Goal: Check status: Check status

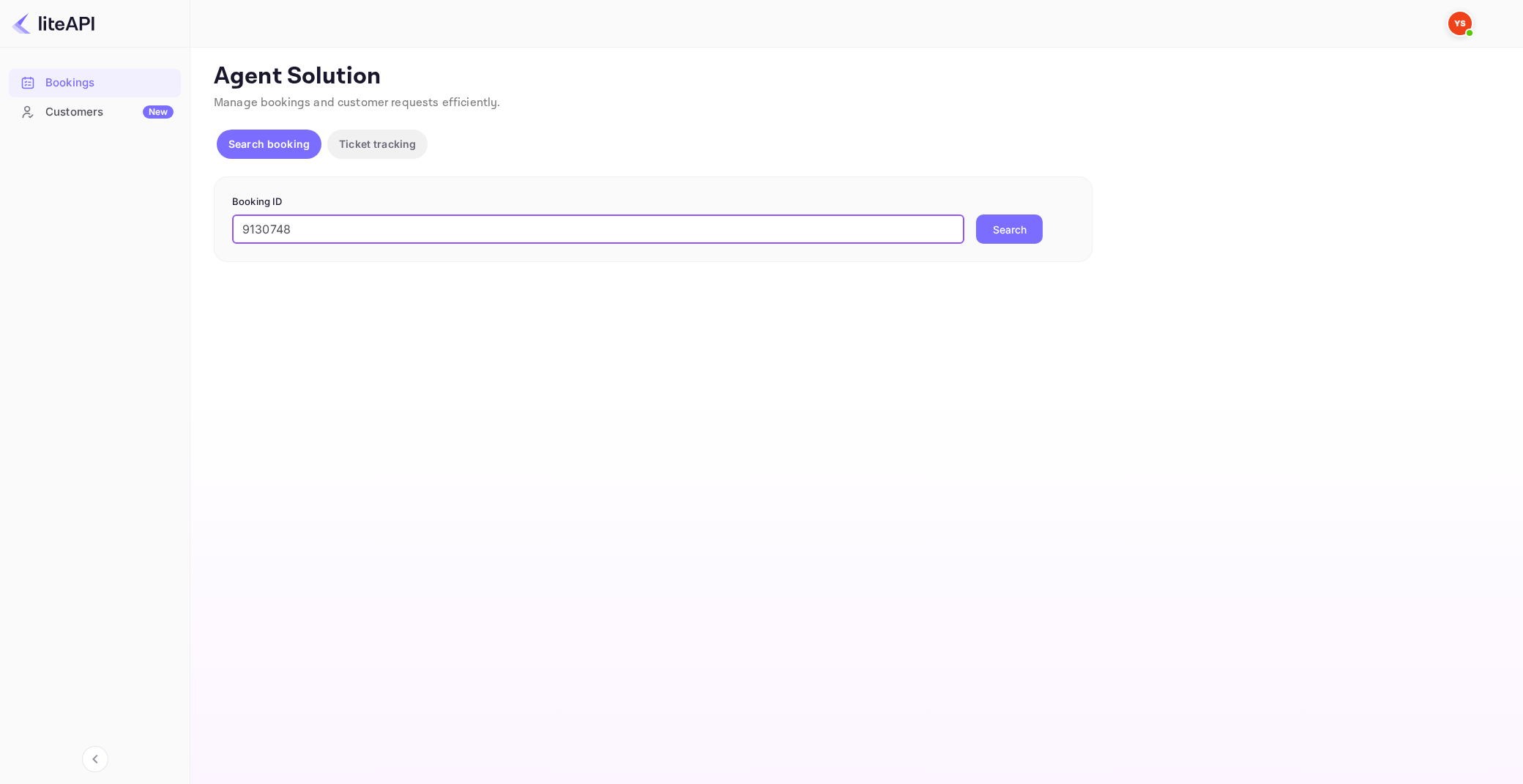
type input "9130748"
click at [976, 215] on button "Search" at bounding box center [1009, 229] width 66 height 29
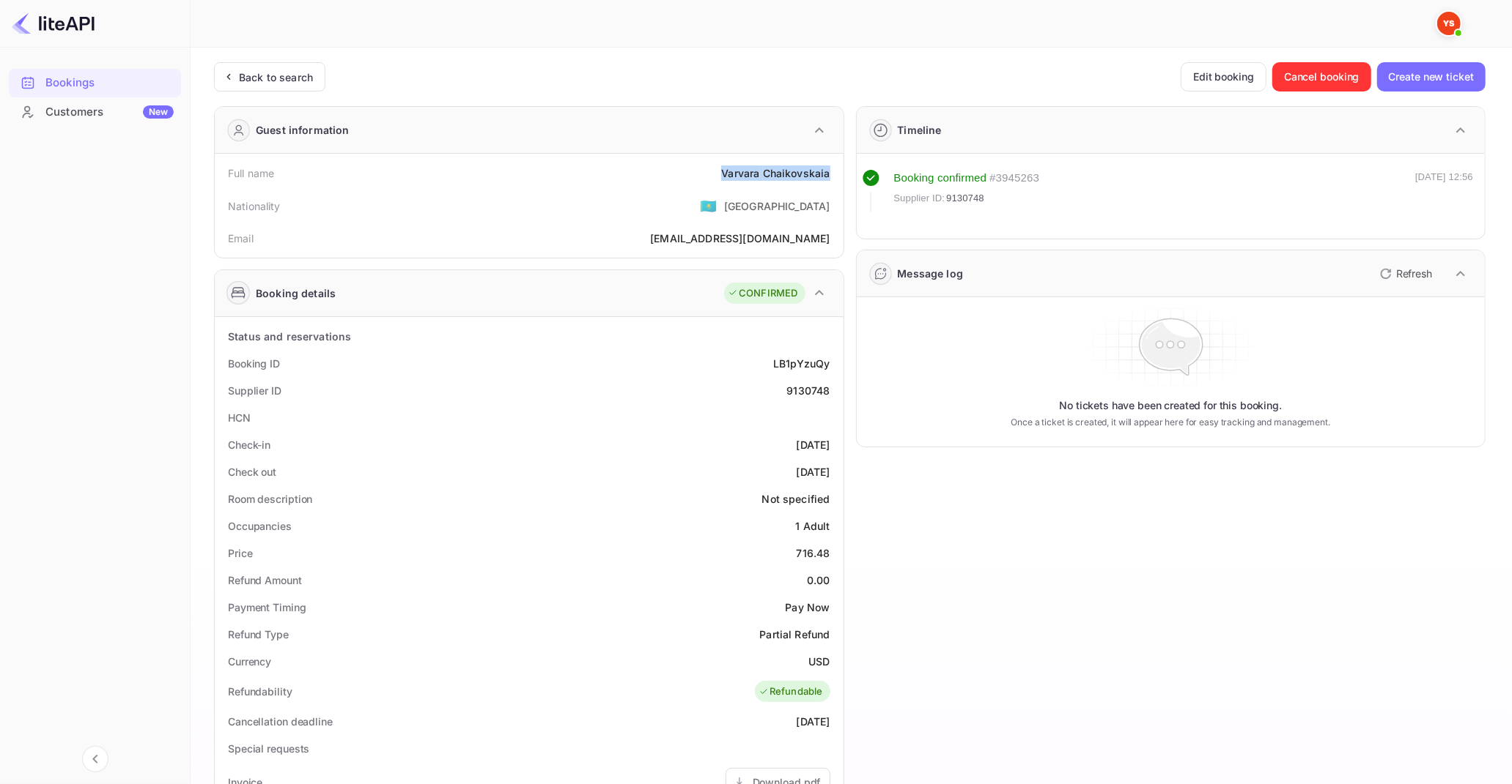
drag, startPoint x: 722, startPoint y: 173, endPoint x: 832, endPoint y: 177, distance: 110.1
click at [832, 177] on div "Full name [PERSON_NAME]" at bounding box center [529, 173] width 617 height 27
copy div "[PERSON_NAME]"
drag, startPoint x: 798, startPoint y: 551, endPoint x: 830, endPoint y: 556, distance: 32.4
click at [830, 556] on div "Price 716.48" at bounding box center [529, 553] width 617 height 27
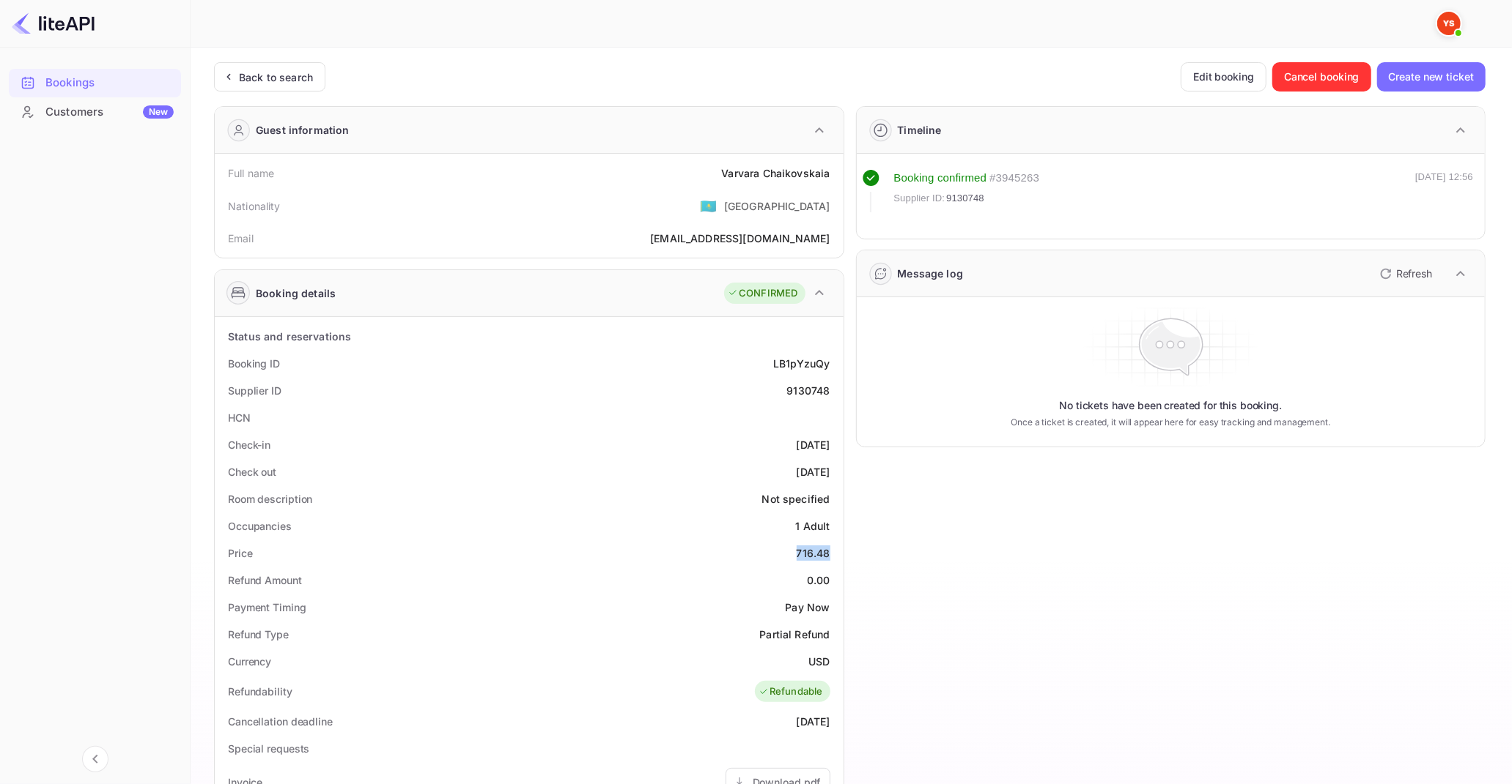
copy div "716.48"
drag, startPoint x: 810, startPoint y: 660, endPoint x: 830, endPoint y: 663, distance: 20.2
click at [830, 663] on div "Currency USD" at bounding box center [529, 662] width 617 height 27
copy div "USD"
click at [240, 76] on div "Back to search" at bounding box center [275, 77] width 74 height 15
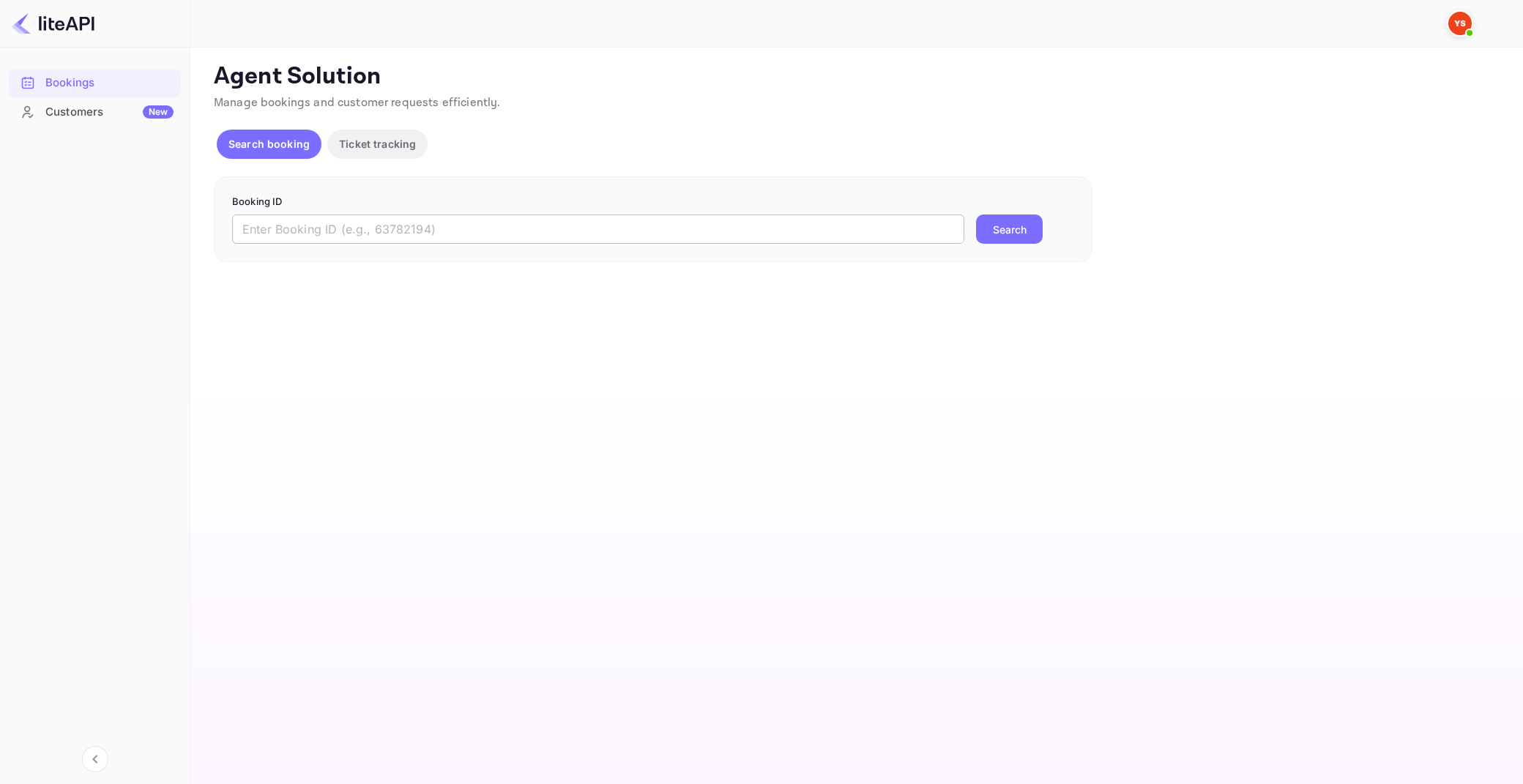
click at [766, 223] on input "text" at bounding box center [598, 229] width 732 height 29
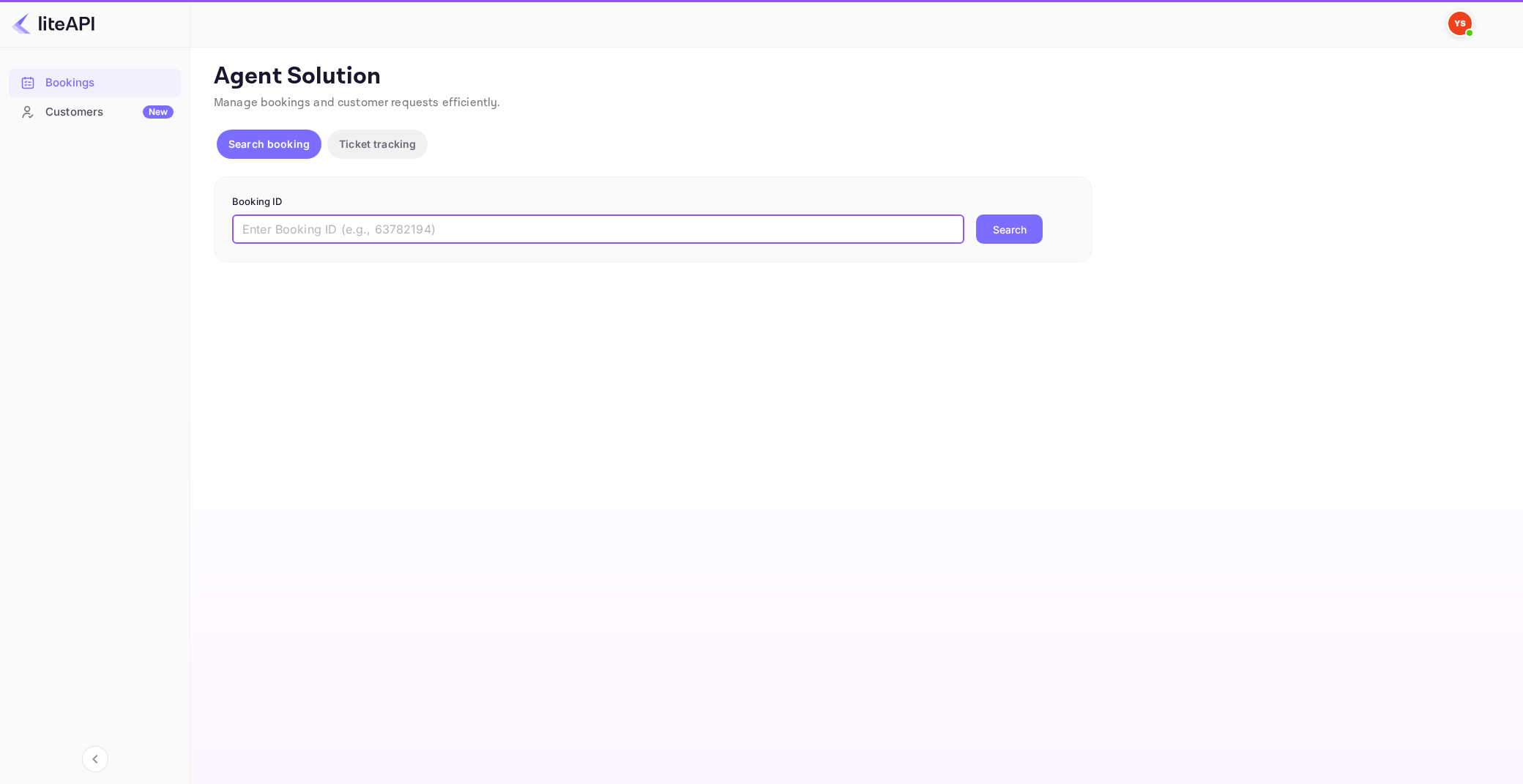
paste input "9214582"
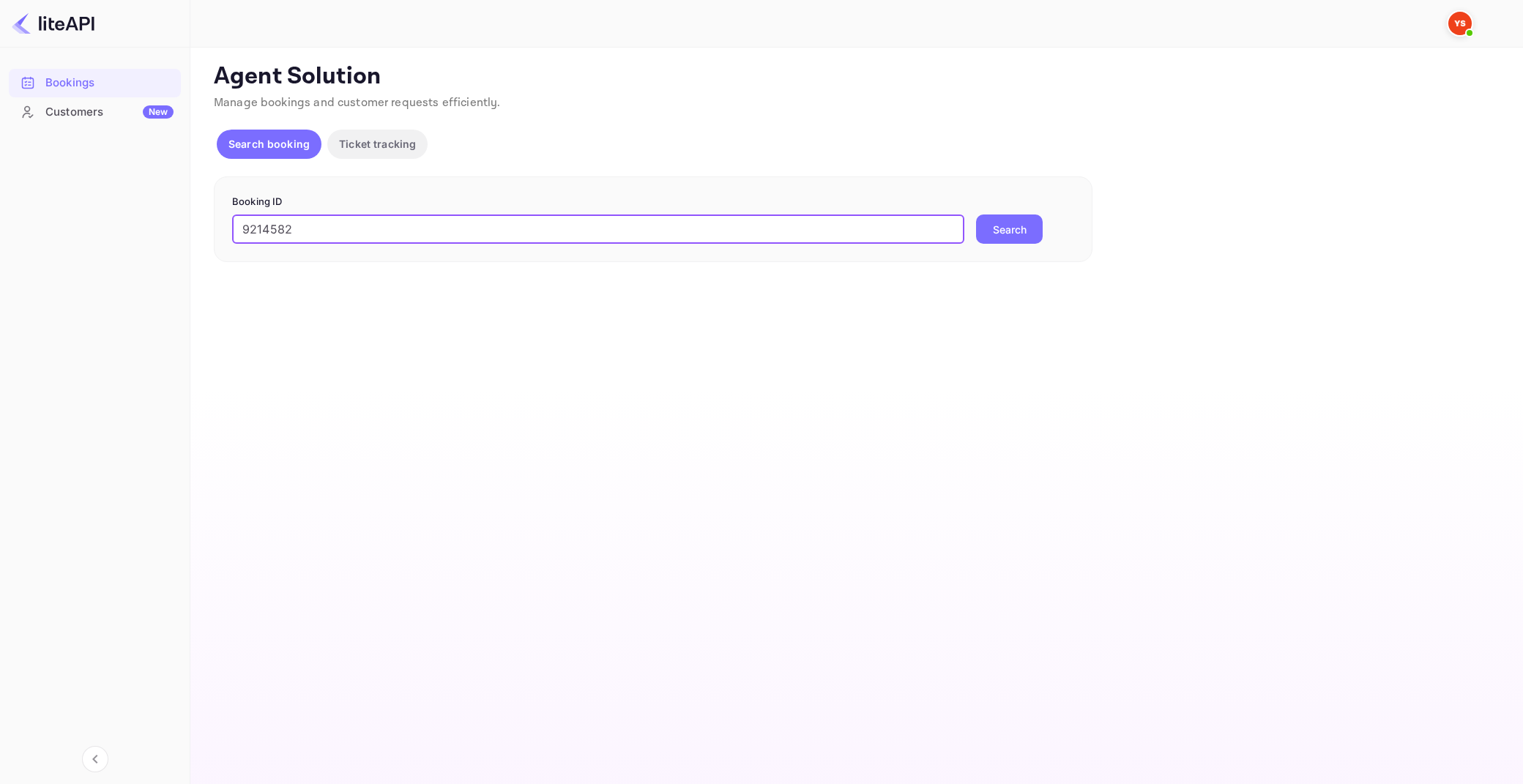
type input "9214582"
click at [976, 215] on button "Search" at bounding box center [1009, 229] width 66 height 29
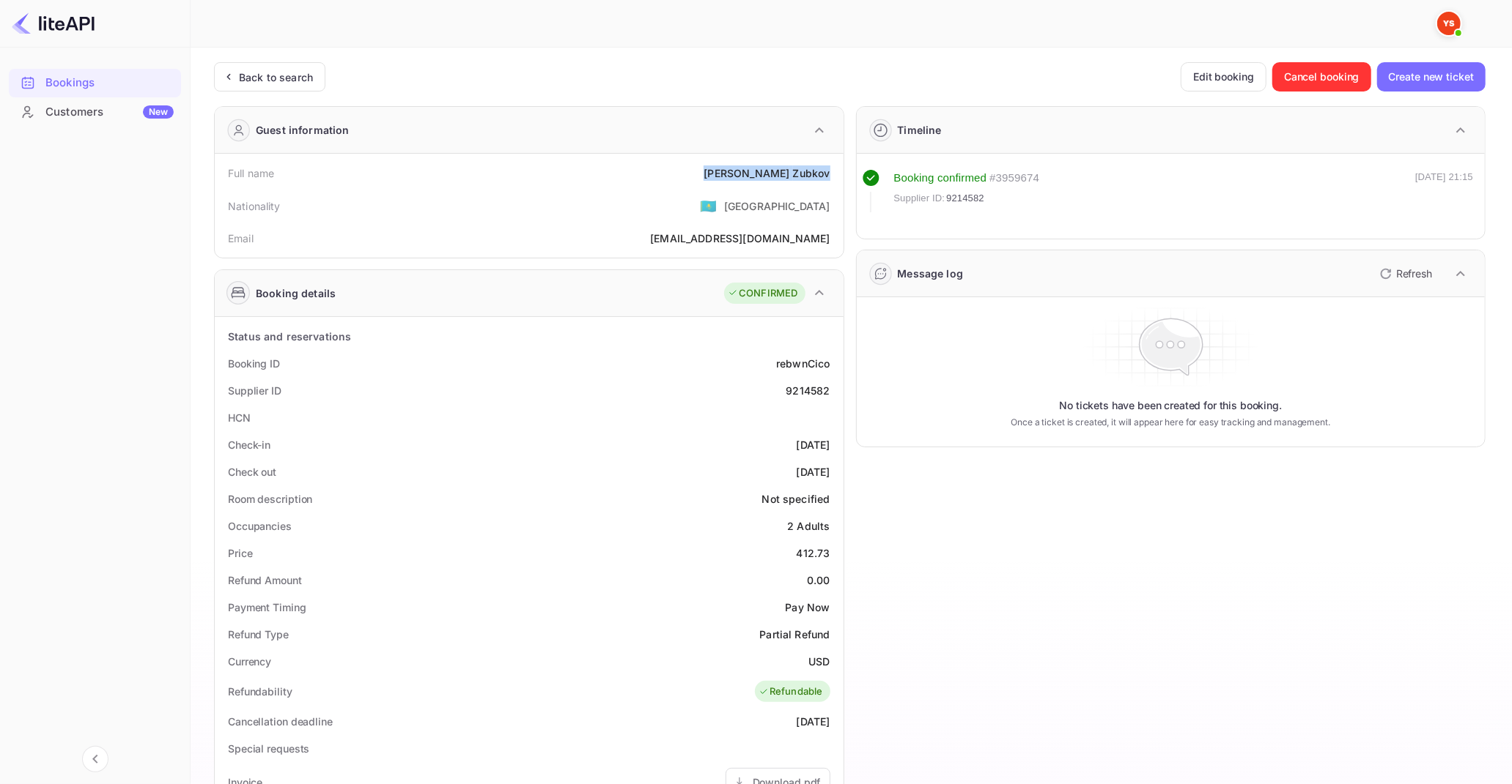
drag, startPoint x: 755, startPoint y: 168, endPoint x: 841, endPoint y: 175, distance: 86.3
click at [841, 175] on div "Full name [PERSON_NAME] Nationality 🇰🇿 [DEMOGRAPHIC_DATA] Email [EMAIL_ADDRESS]…" at bounding box center [529, 206] width 629 height 104
copy div "[PERSON_NAME]"
drag, startPoint x: 796, startPoint y: 548, endPoint x: 829, endPoint y: 558, distance: 34.5
click at [829, 558] on div "Price 412.73" at bounding box center [529, 553] width 617 height 27
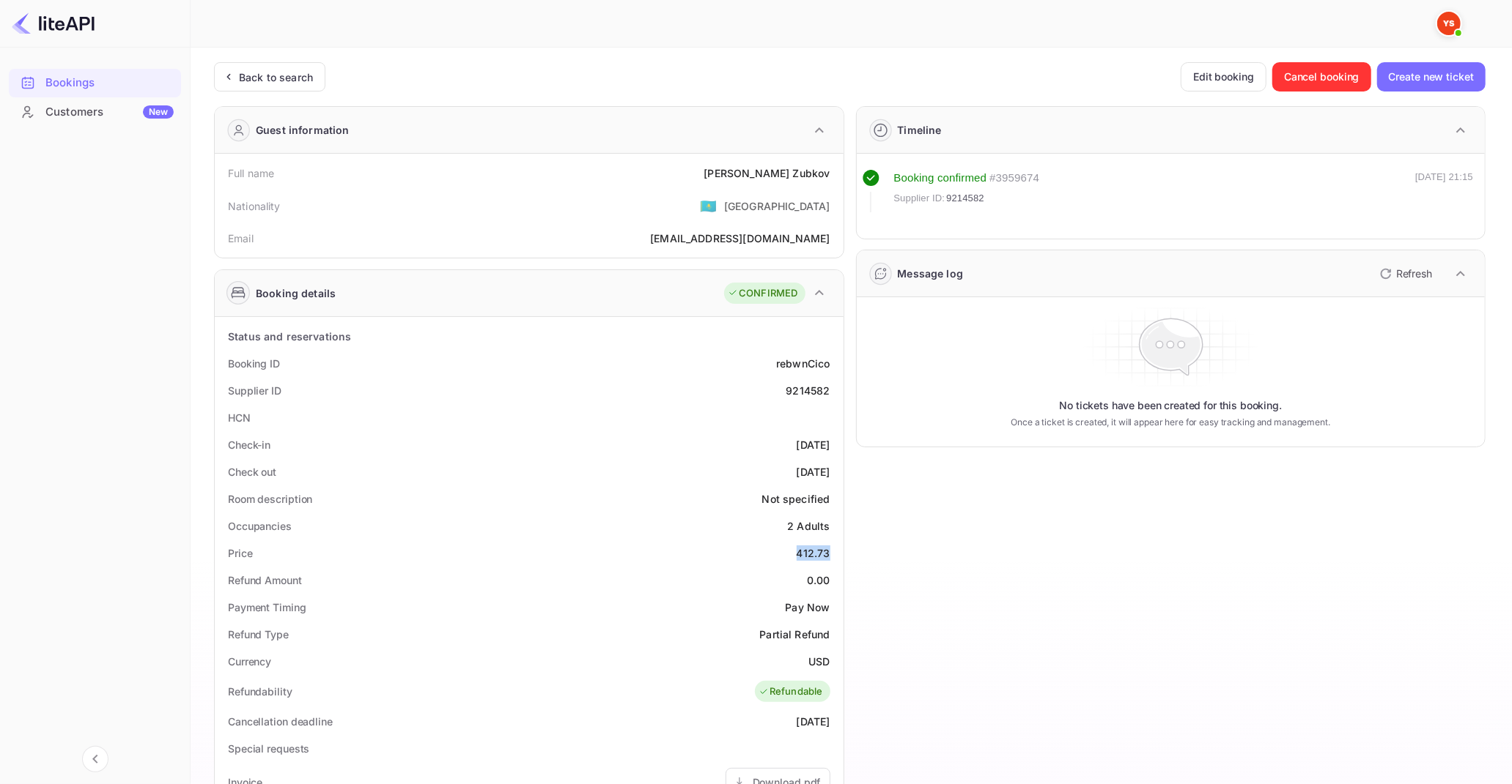
copy div "412.73"
drag, startPoint x: 807, startPoint y: 657, endPoint x: 829, endPoint y: 663, distance: 22.8
click at [829, 663] on div "Currency USD" at bounding box center [529, 662] width 617 height 27
copy div "USD"
click at [299, 73] on div "Back to search" at bounding box center [275, 77] width 74 height 15
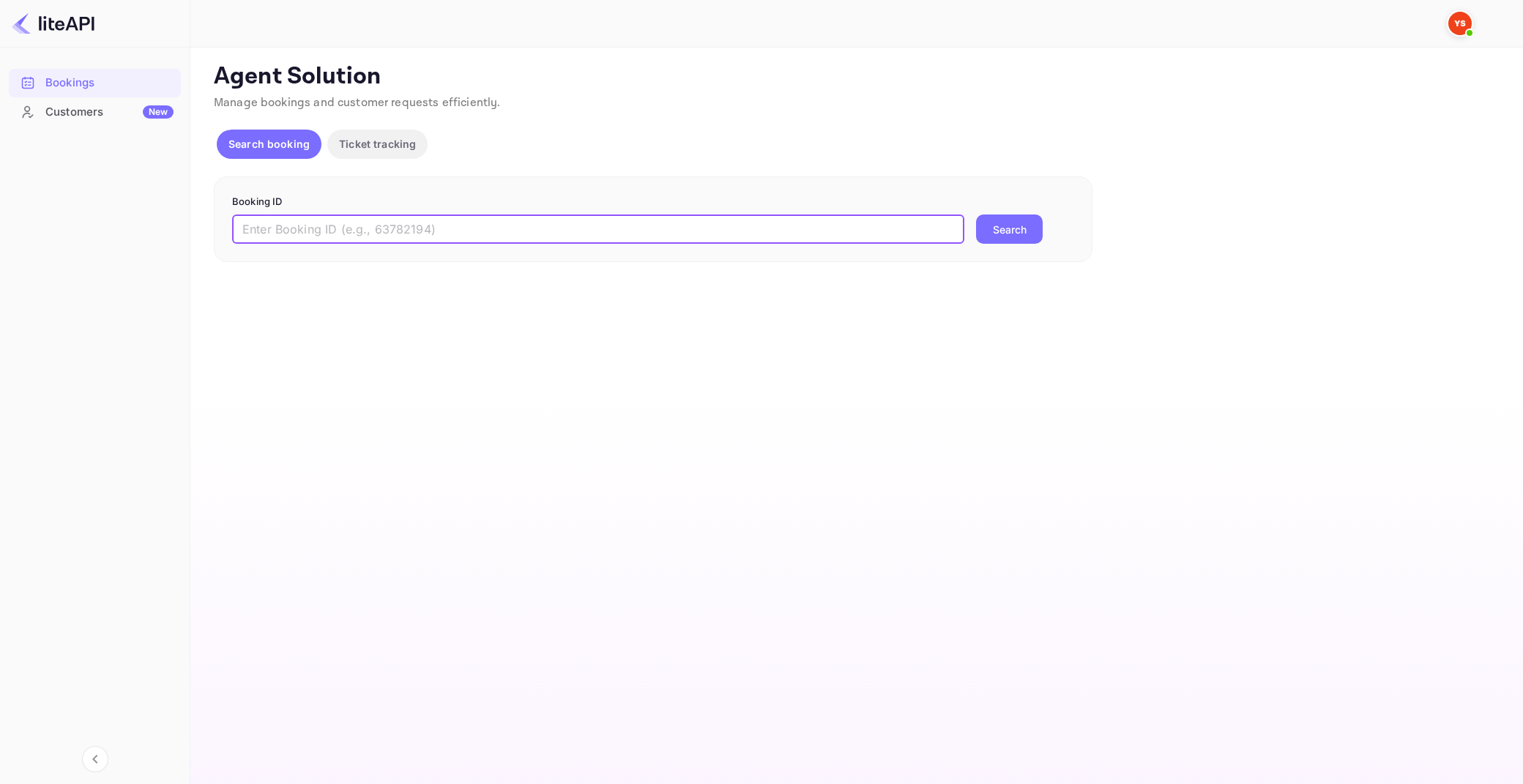
click at [601, 224] on input "text" at bounding box center [598, 229] width 732 height 29
paste input "9281289"
type input "9281289"
click at [976, 215] on button "Search" at bounding box center [1009, 229] width 66 height 29
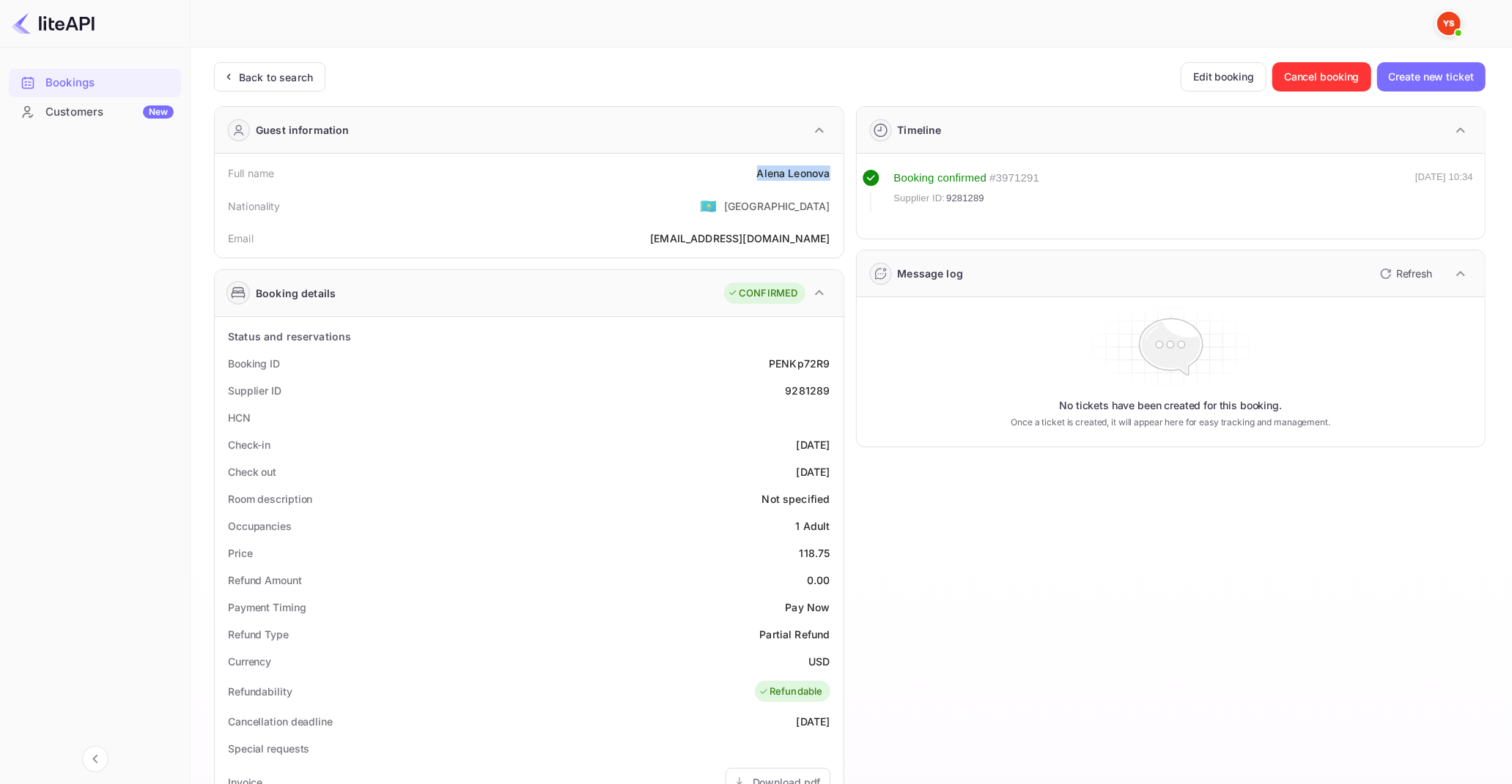
drag, startPoint x: 757, startPoint y: 175, endPoint x: 830, endPoint y: 174, distance: 73.0
click at [830, 174] on div "[PERSON_NAME]" at bounding box center [794, 173] width 73 height 15
copy div "[PERSON_NAME]"
drag, startPoint x: 796, startPoint y: 552, endPoint x: 830, endPoint y: 554, distance: 34.1
click at [830, 554] on div "Price 118.75" at bounding box center [529, 553] width 617 height 27
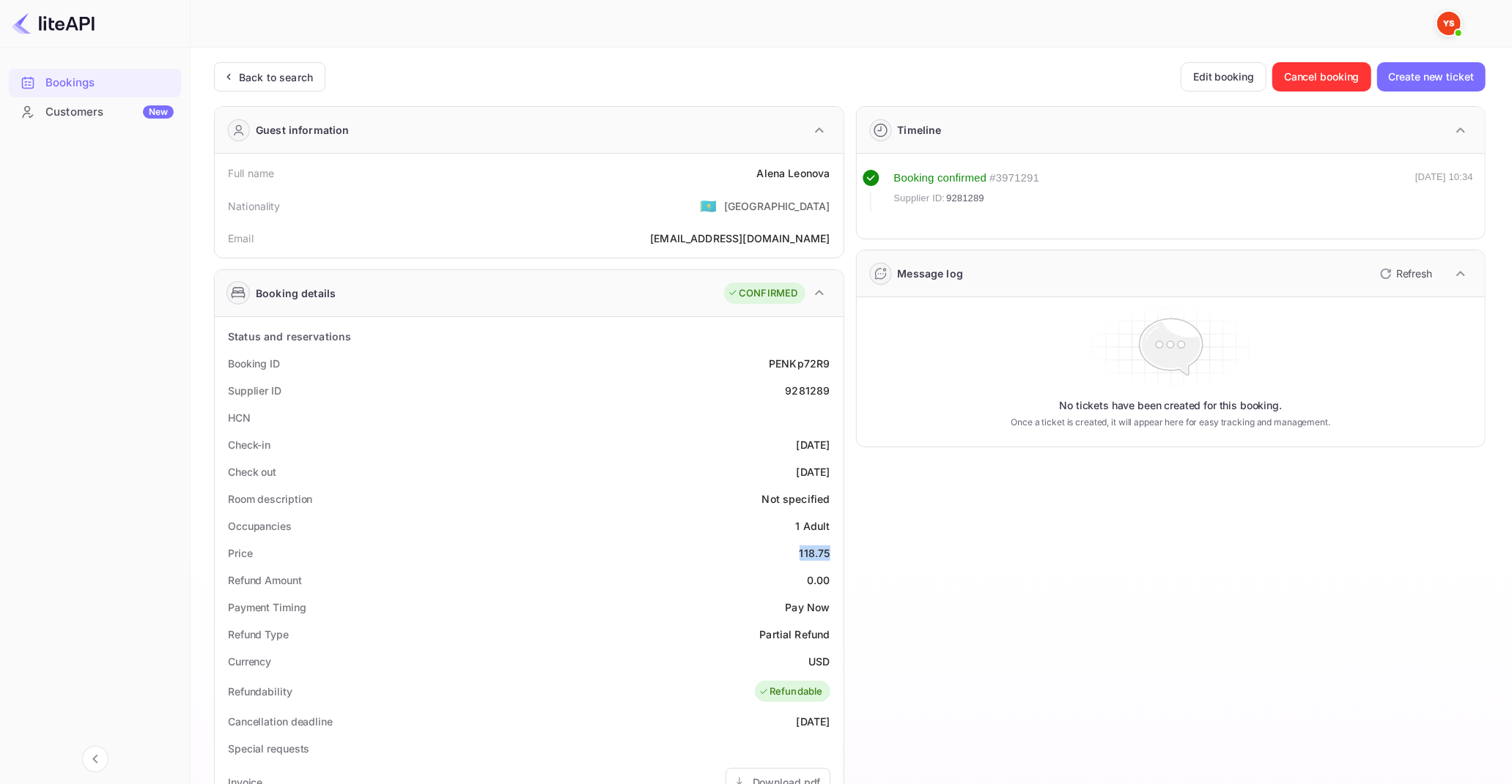
copy div "118.75"
drag, startPoint x: 808, startPoint y: 657, endPoint x: 827, endPoint y: 662, distance: 19.6
click at [827, 662] on div "USD" at bounding box center [818, 662] width 21 height 15
copy div "USD"
click at [257, 87] on div "Back to search" at bounding box center [269, 76] width 111 height 29
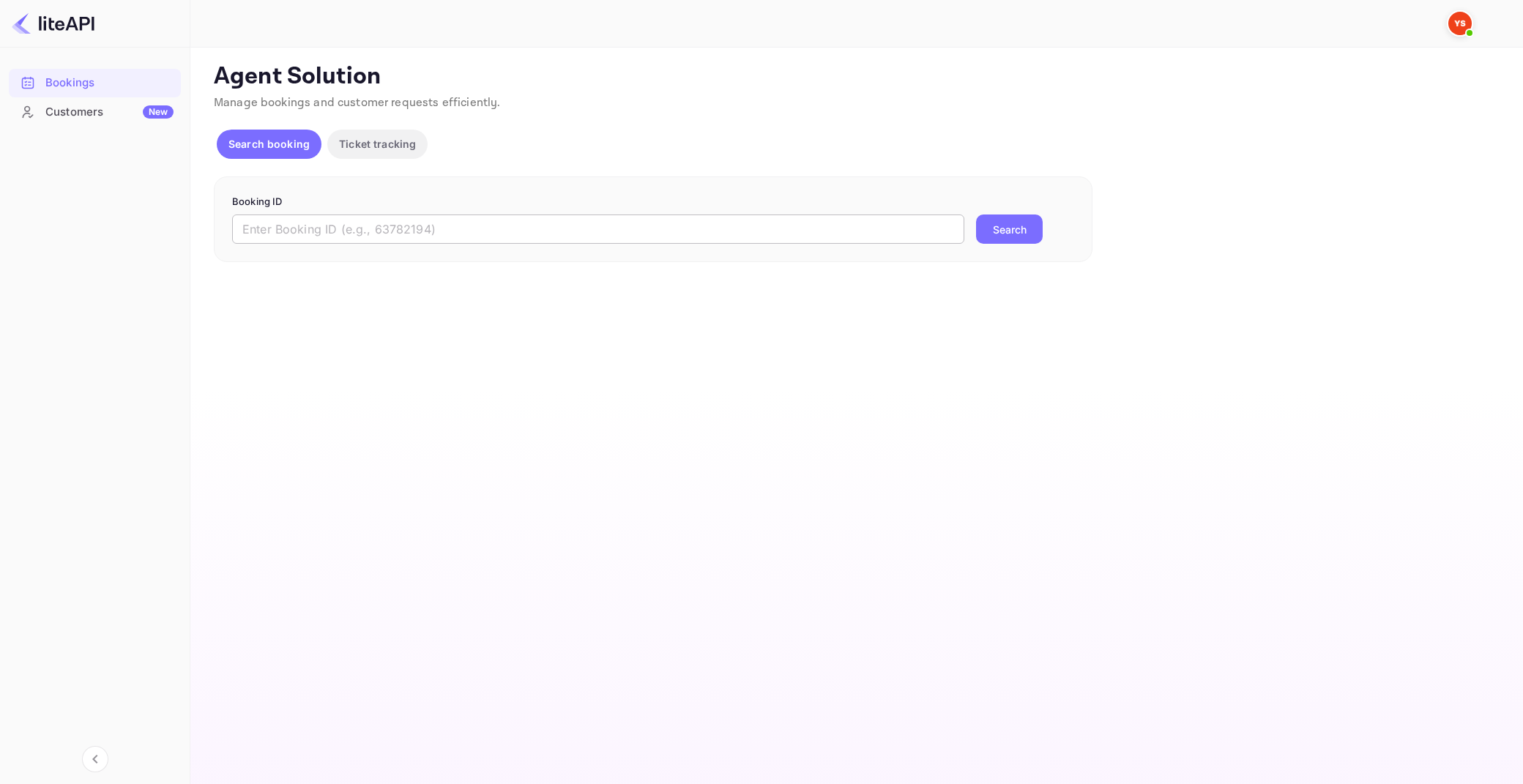
click at [685, 219] on input "text" at bounding box center [598, 229] width 732 height 29
paste input "9244407"
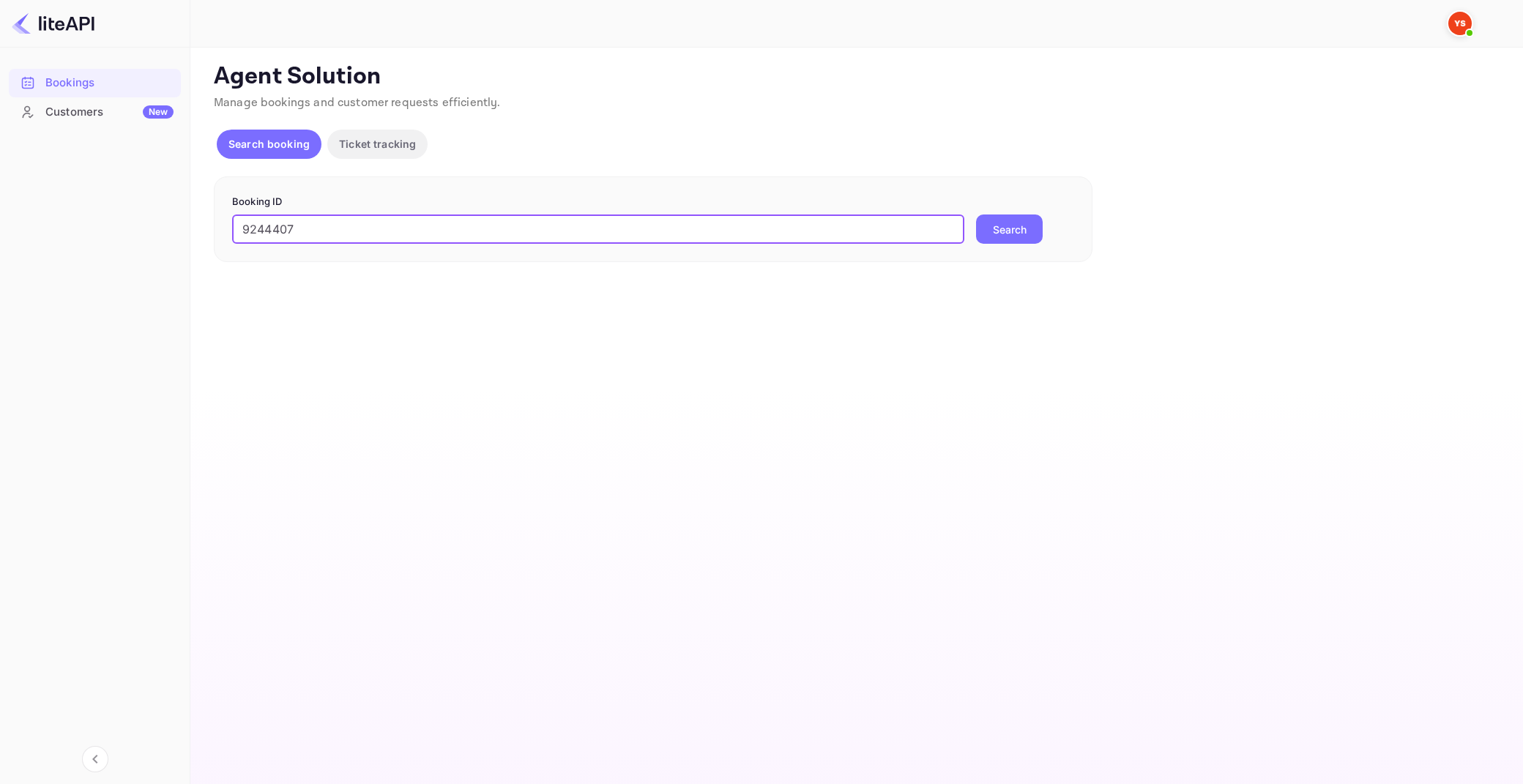
type input "9244407"
click at [976, 215] on button "Search" at bounding box center [1009, 229] width 66 height 29
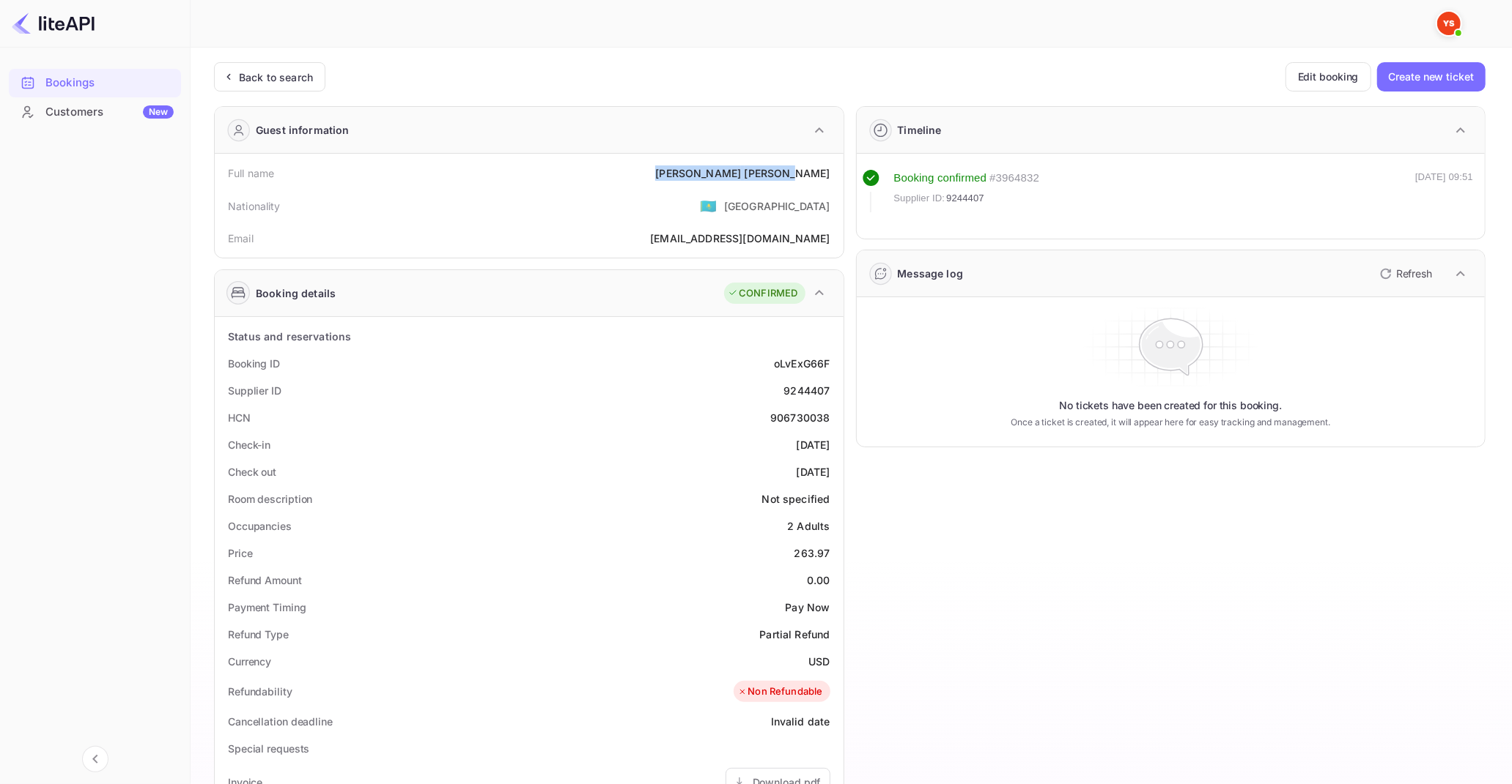
drag, startPoint x: 733, startPoint y: 172, endPoint x: 832, endPoint y: 167, distance: 99.1
click at [832, 167] on div "Full name [PERSON_NAME]" at bounding box center [529, 173] width 617 height 27
drag, startPoint x: 796, startPoint y: 555, endPoint x: 833, endPoint y: 557, distance: 37.1
click at [833, 557] on div "Price 263.97" at bounding box center [529, 553] width 617 height 27
copy div "263.97"
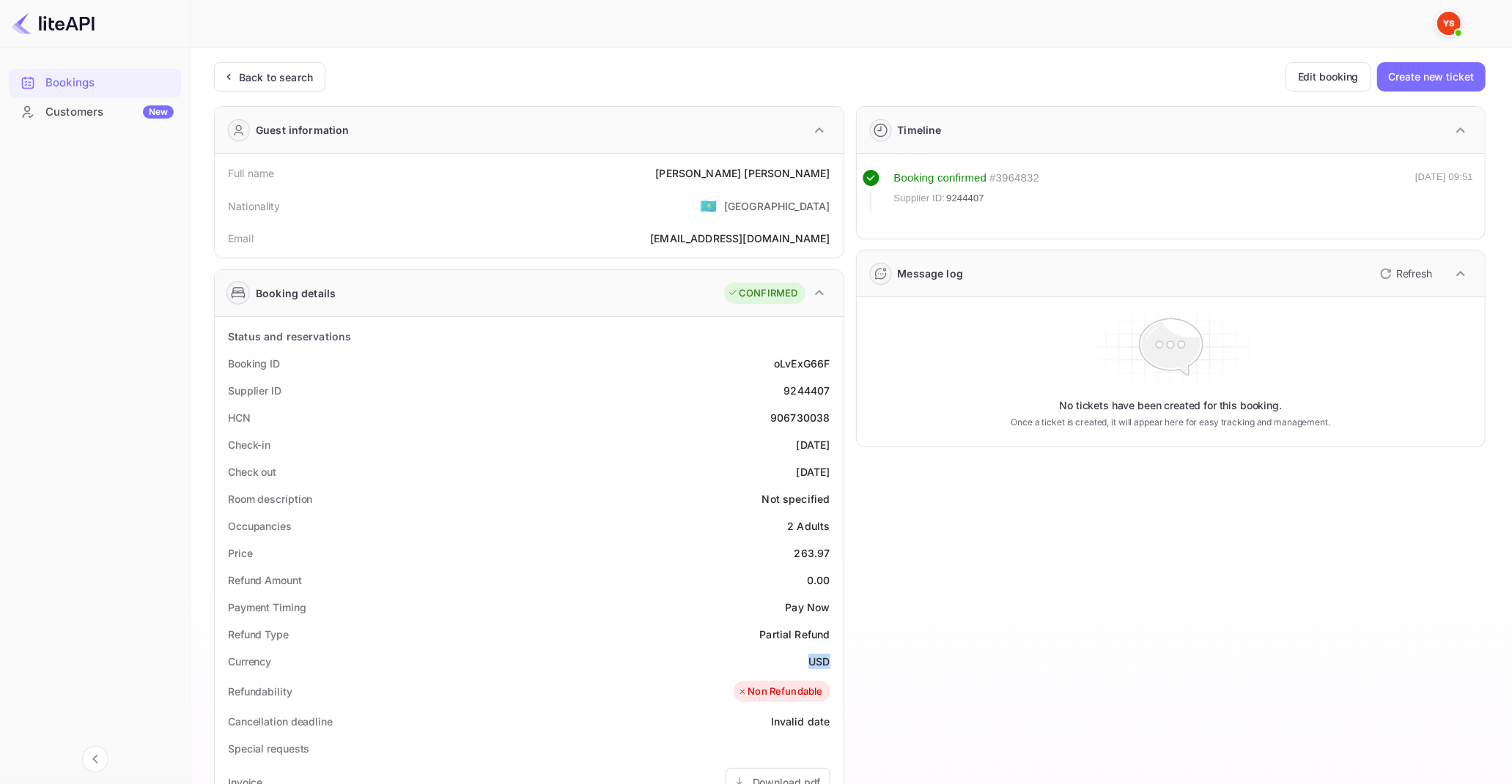
drag, startPoint x: 807, startPoint y: 661, endPoint x: 830, endPoint y: 663, distance: 23.1
click at [830, 663] on div "Currency USD" at bounding box center [529, 662] width 617 height 27
